Goal: Check status: Check status

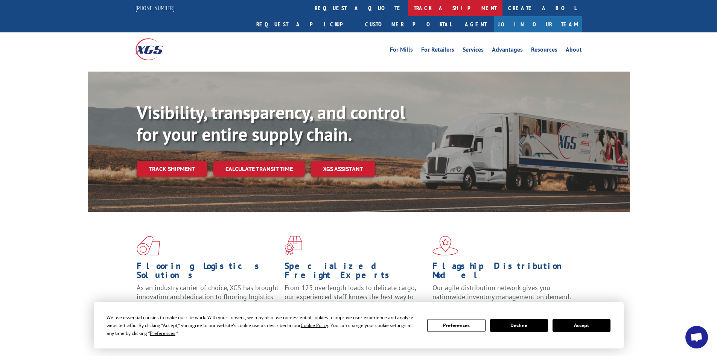
click at [408, 9] on link "track a shipment" at bounding box center [455, 8] width 95 height 16
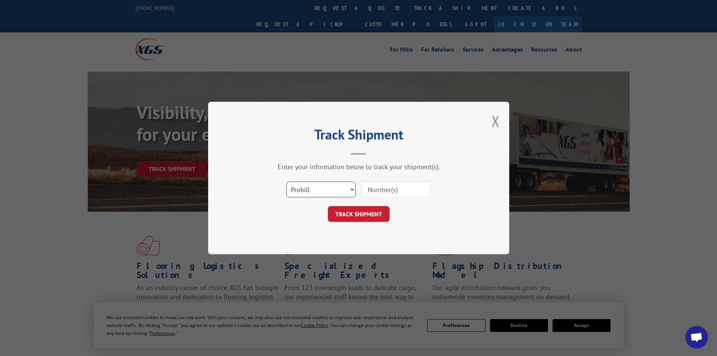
click at [316, 186] on select "Select category... Probill BOL PO" at bounding box center [321, 190] width 69 height 16
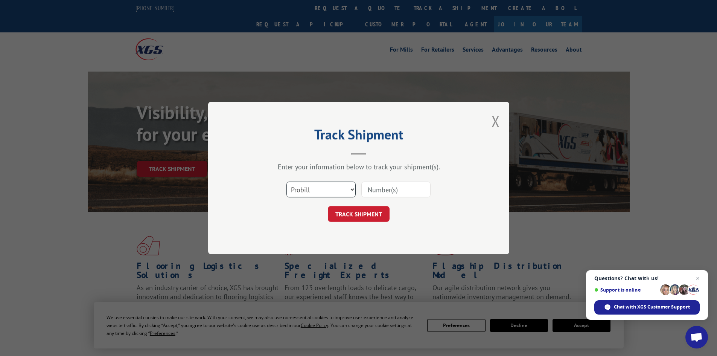
select select "po"
click at [287, 182] on select "Select category... Probill BOL PO" at bounding box center [321, 190] width 69 height 16
paste input "34547218"
type input "34547218"
click at [374, 207] on button "TRACK SHIPMENT" at bounding box center [359, 214] width 62 height 16
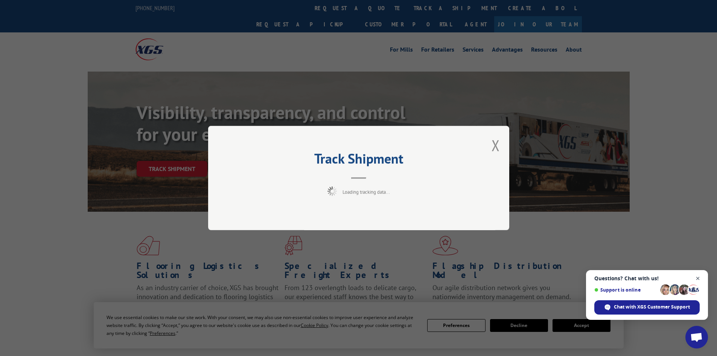
click at [695, 274] on span "Open chat" at bounding box center [698, 278] width 9 height 9
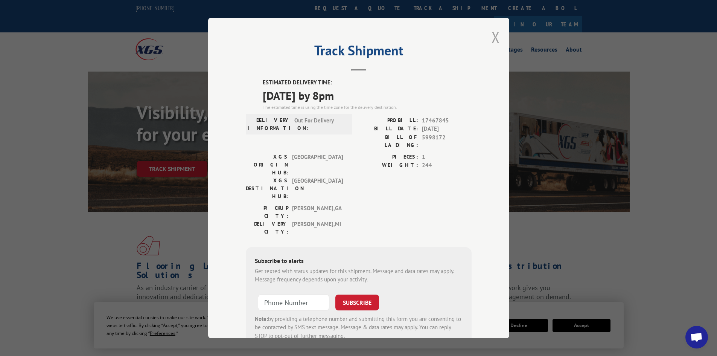
click at [495, 36] on button "Close modal" at bounding box center [496, 37] width 8 height 20
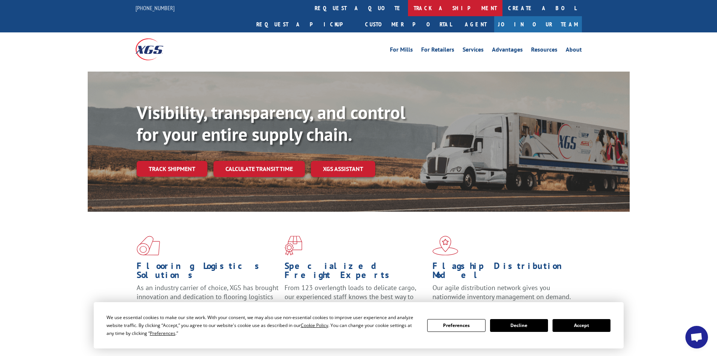
click at [408, 3] on link "track a shipment" at bounding box center [455, 8] width 95 height 16
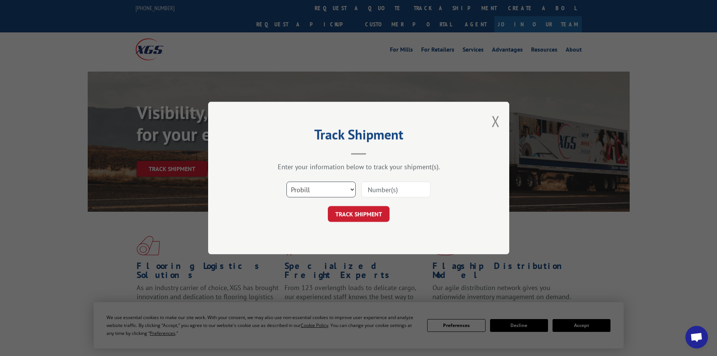
click at [321, 192] on select "Select category... Probill BOL PO" at bounding box center [321, 190] width 69 height 16
select select "po"
click at [287, 182] on select "Select category... Probill BOL PO" at bounding box center [321, 190] width 69 height 16
paste input "34547316"
type input "34547316"
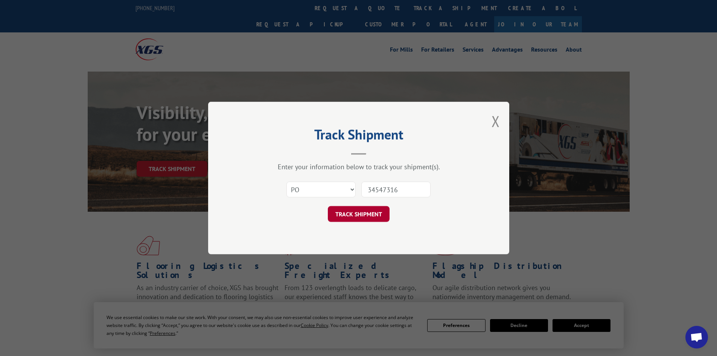
click at [365, 211] on button "TRACK SHIPMENT" at bounding box center [359, 214] width 62 height 16
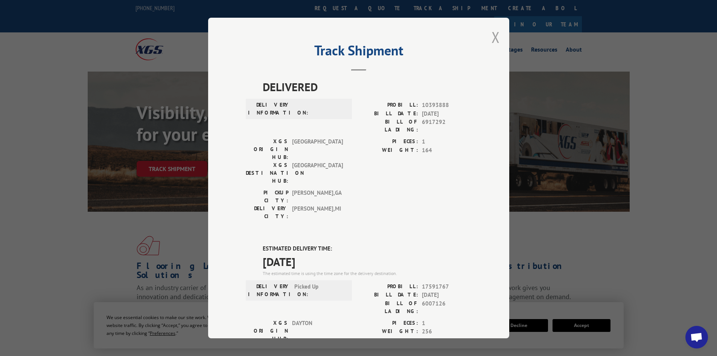
click at [493, 37] on button "Close modal" at bounding box center [496, 37] width 8 height 20
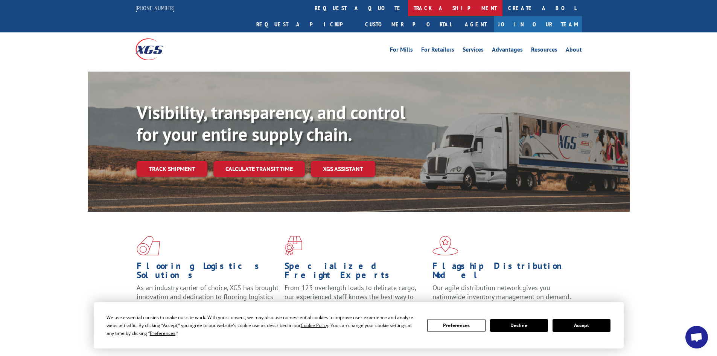
click at [408, 5] on link "track a shipment" at bounding box center [455, 8] width 95 height 16
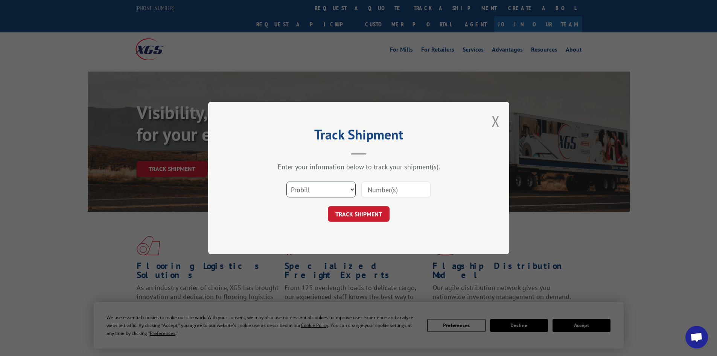
click at [321, 196] on select "Select category... Probill BOL PO" at bounding box center [321, 190] width 69 height 16
select select "po"
click at [287, 182] on select "Select category... Probill BOL PO" at bounding box center [321, 190] width 69 height 16
paste input "34547300"
type input "34547300"
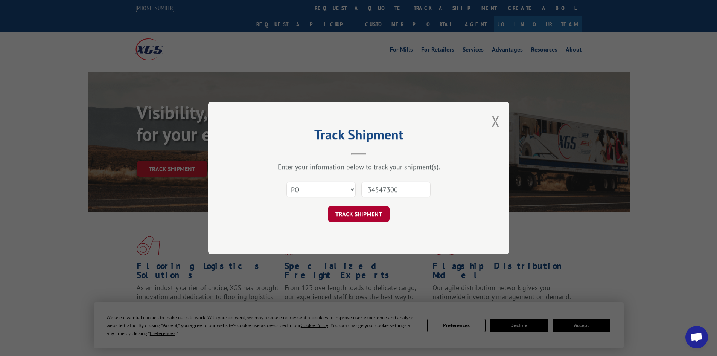
click at [363, 213] on button "TRACK SHIPMENT" at bounding box center [359, 214] width 62 height 16
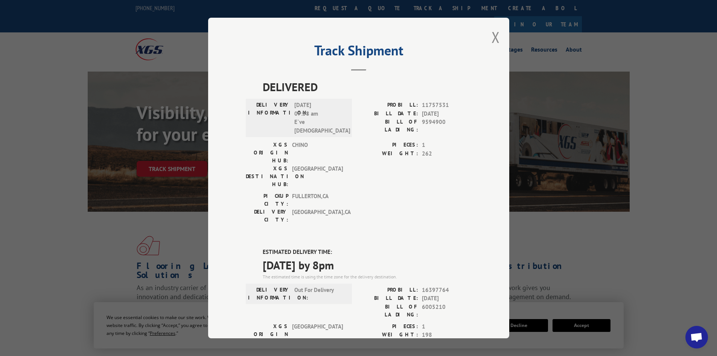
drag, startPoint x: 491, startPoint y: 42, endPoint x: 487, endPoint y: 44, distance: 4.4
click at [492, 40] on button "Close modal" at bounding box center [496, 37] width 8 height 20
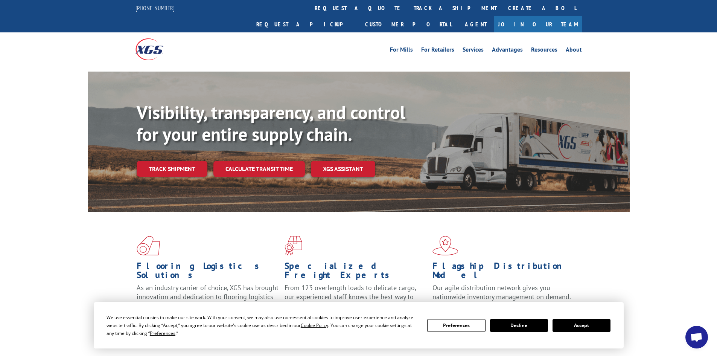
click at [606, 324] on button "Accept" at bounding box center [582, 325] width 58 height 13
